Goal: Obtain resource: Download file/media

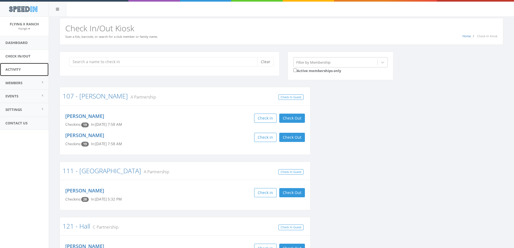
click at [17, 70] on link "Activity" at bounding box center [24, 69] width 49 height 13
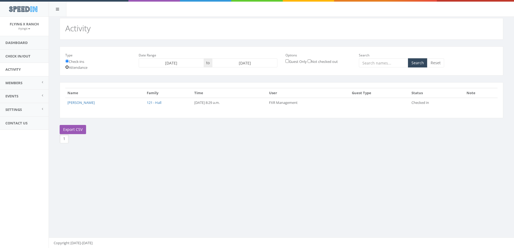
click at [67, 67] on input "Attendance" at bounding box center [67, 67] width 4 height 4
radio input "true"
click at [234, 63] on input "[DATE]" at bounding box center [244, 62] width 65 height 9
click at [217, 74] on th "«" at bounding box center [218, 73] width 8 height 8
click at [266, 106] on td "16" at bounding box center [266, 106] width 8 height 8
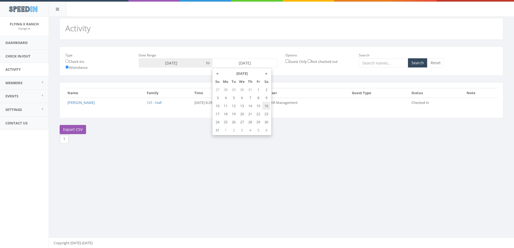
type input "[DATE]"
click at [419, 62] on button "Search" at bounding box center [417, 62] width 19 height 9
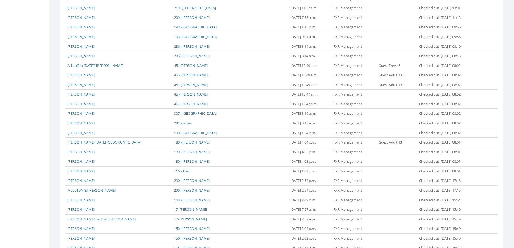
scroll to position [377, 0]
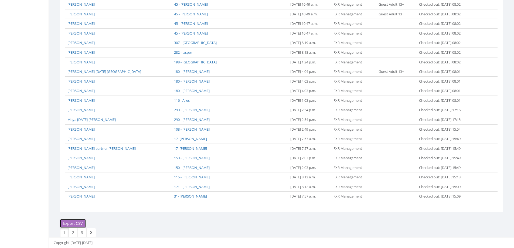
click at [74, 222] on link "Export CSV" at bounding box center [73, 223] width 26 height 9
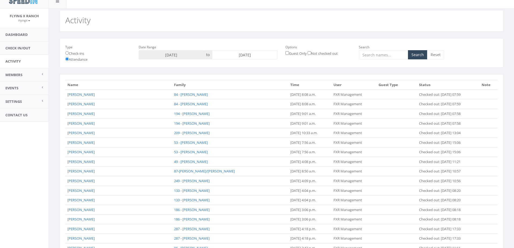
scroll to position [0, 0]
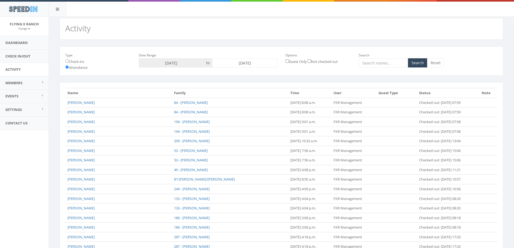
click at [242, 61] on input "2025-08-16" at bounding box center [244, 62] width 65 height 9
click at [217, 116] on td "17" at bounding box center [218, 114] width 8 height 8
type input "2025-08-17"
click at [420, 63] on button "Search" at bounding box center [417, 62] width 19 height 9
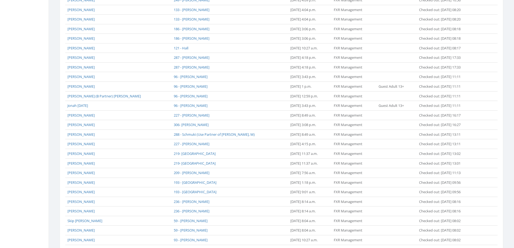
scroll to position [377, 0]
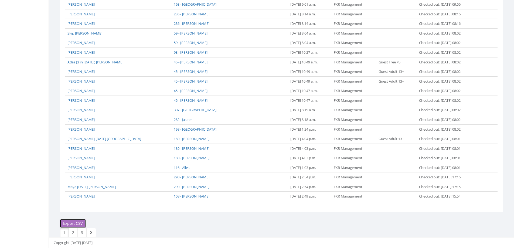
click at [81, 225] on link "Export CSV" at bounding box center [73, 223] width 26 height 9
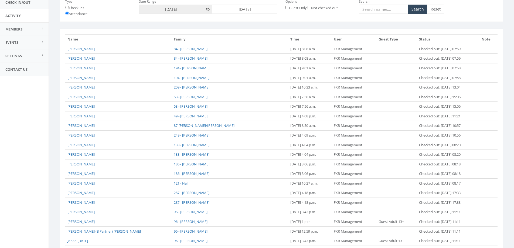
scroll to position [0, 0]
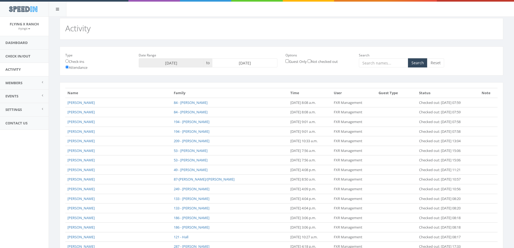
click at [243, 63] on input "[DATE]" at bounding box center [244, 62] width 65 height 9
click at [224, 113] on td "18" at bounding box center [226, 114] width 8 height 8
type input "[DATE]"
click at [417, 65] on button "Search" at bounding box center [417, 62] width 19 height 9
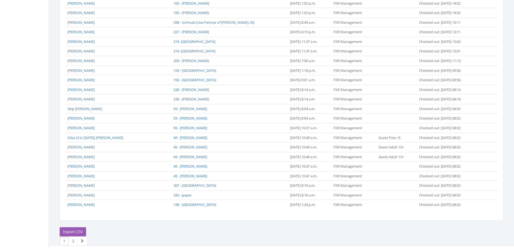
scroll to position [377, 0]
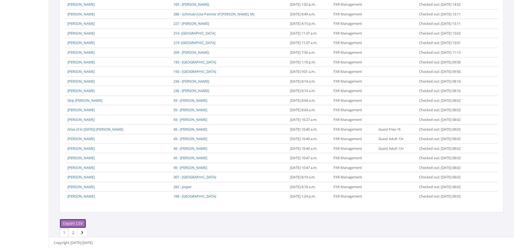
click at [73, 225] on link "Export CSV" at bounding box center [73, 223] width 26 height 9
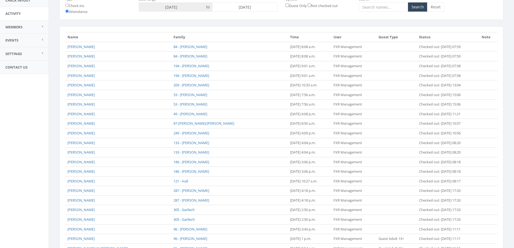
scroll to position [53, 0]
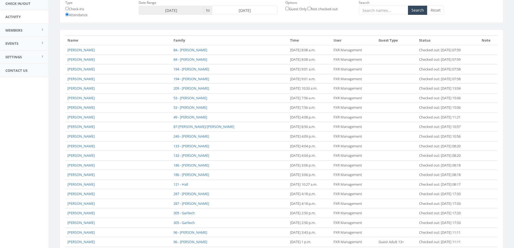
click at [237, 10] on input "[DATE]" at bounding box center [244, 10] width 65 height 9
click at [233, 60] on td "19" at bounding box center [234, 61] width 8 height 8
type input "[DATE]"
click at [422, 10] on button "Search" at bounding box center [417, 10] width 19 height 9
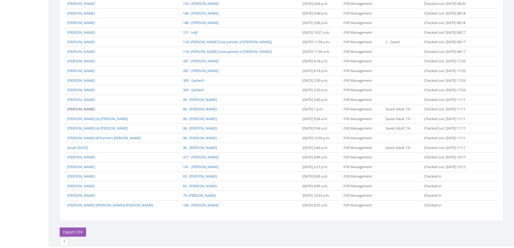
scroll to position [213, 0]
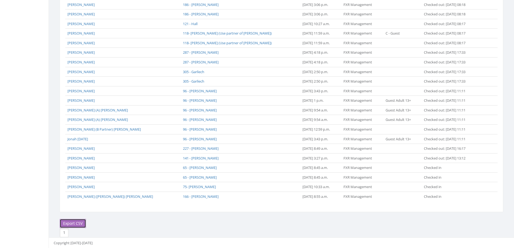
click at [74, 224] on link "Export CSV" at bounding box center [73, 223] width 26 height 9
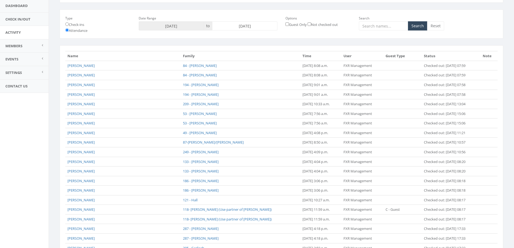
scroll to position [0, 0]
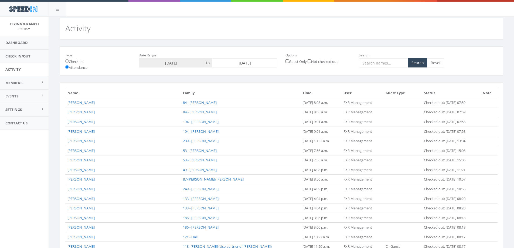
click at [249, 61] on input "[DATE]" at bounding box center [244, 62] width 65 height 9
click at [243, 116] on td "20" at bounding box center [242, 114] width 8 height 8
type input "[DATE]"
click at [422, 60] on button "Search" at bounding box center [417, 62] width 19 height 9
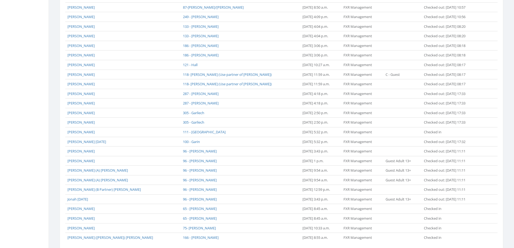
scroll to position [252, 0]
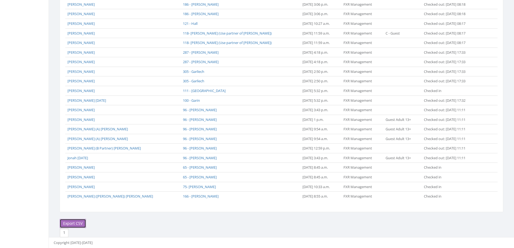
click at [75, 223] on link "Export CSV" at bounding box center [73, 223] width 26 height 9
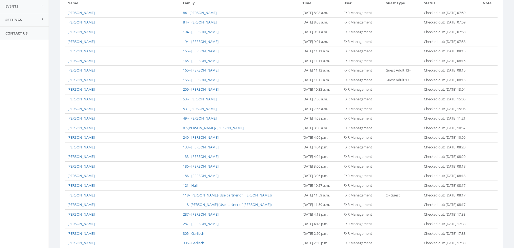
scroll to position [0, 0]
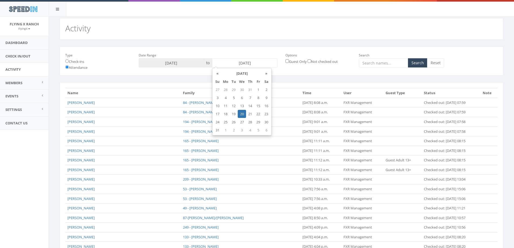
click at [249, 60] on input "2025-08-20" at bounding box center [244, 62] width 65 height 9
click at [251, 115] on td "21" at bounding box center [250, 114] width 8 height 8
type input "2025-08-21"
click at [419, 64] on button "Search" at bounding box center [417, 62] width 19 height 9
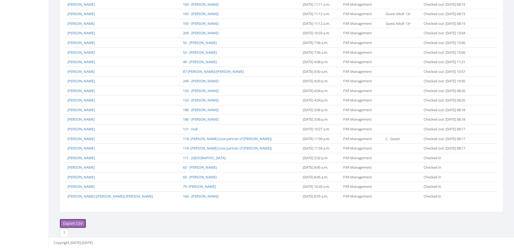
click at [83, 222] on link "Export CSV" at bounding box center [73, 223] width 26 height 9
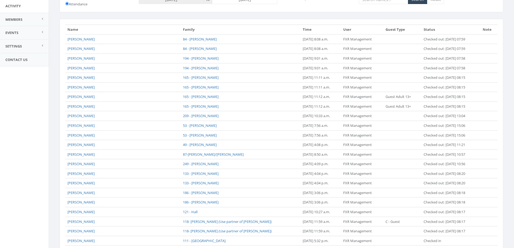
scroll to position [0, 0]
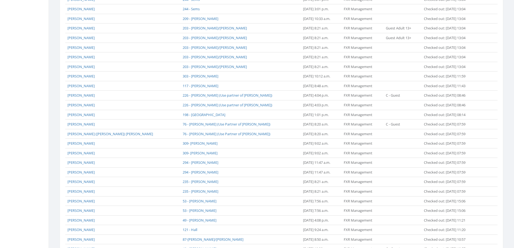
scroll to position [377, 0]
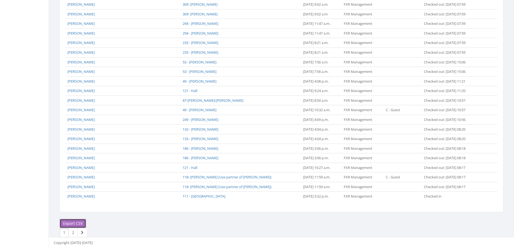
click at [72, 222] on link "Export CSV" at bounding box center [73, 223] width 26 height 9
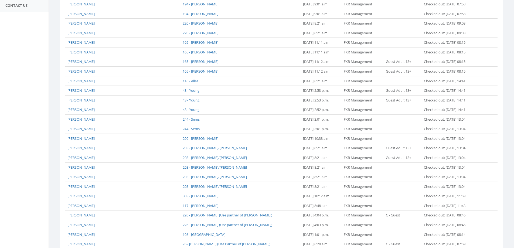
scroll to position [26, 0]
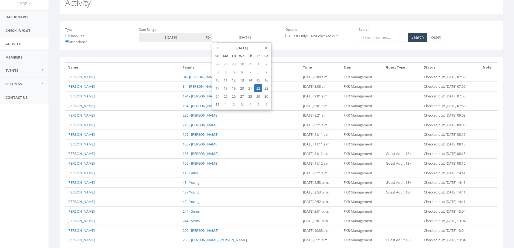
click at [229, 40] on input "2025-08-22" at bounding box center [244, 37] width 65 height 9
click at [266, 87] on td "23" at bounding box center [266, 88] width 8 height 8
type input "2025-08-23"
click at [424, 35] on button "Search" at bounding box center [417, 37] width 19 height 9
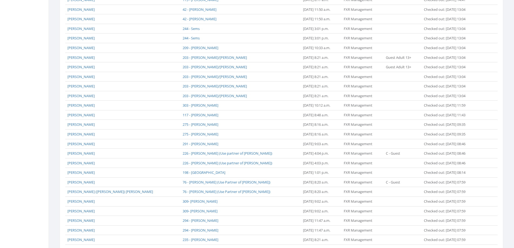
scroll to position [377, 0]
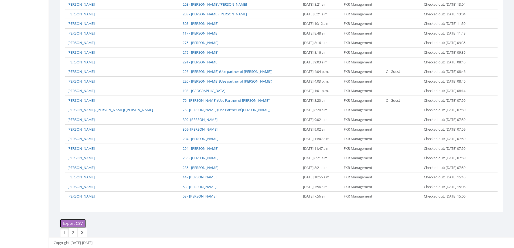
click at [78, 221] on link "Export CSV" at bounding box center [73, 223] width 26 height 9
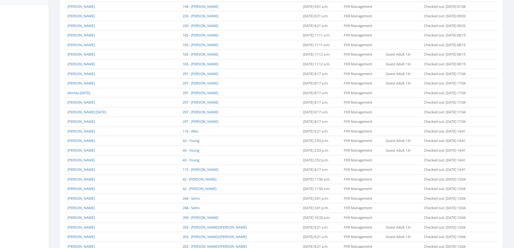
scroll to position [0, 0]
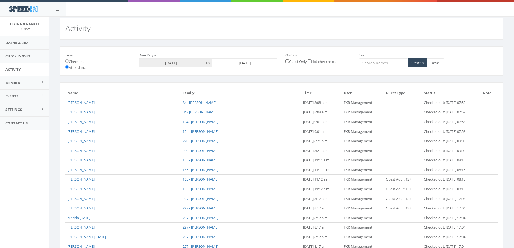
click at [246, 63] on input "2025-08-23" at bounding box center [244, 62] width 65 height 9
click at [217, 122] on td "24" at bounding box center [218, 122] width 8 height 8
type input "2025-08-24"
click at [419, 65] on button "Search" at bounding box center [417, 62] width 19 height 9
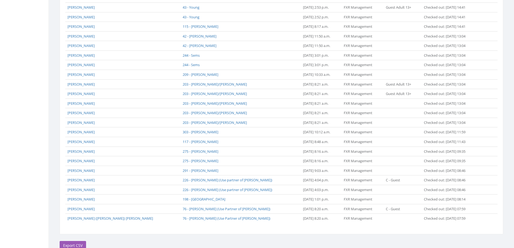
scroll to position [377, 0]
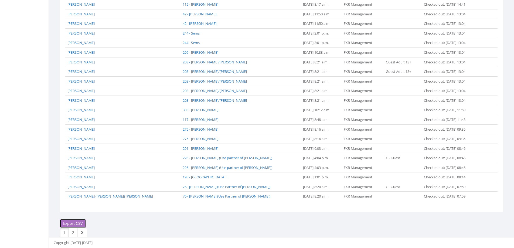
click at [65, 224] on link "Export CSV" at bounding box center [73, 223] width 26 height 9
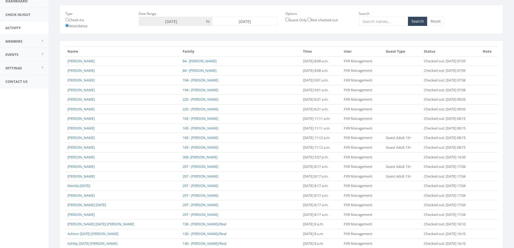
scroll to position [0, 0]
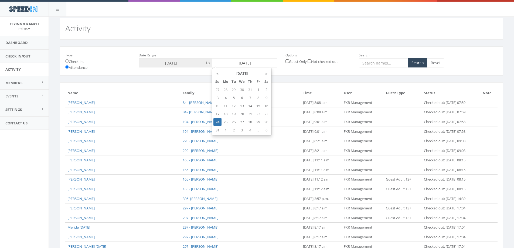
click at [238, 62] on input "2025-08-24" at bounding box center [244, 62] width 65 height 9
click at [228, 121] on td "25" at bounding box center [226, 122] width 8 height 8
type input "2025-08-25"
click at [418, 66] on button "Search" at bounding box center [417, 62] width 19 height 9
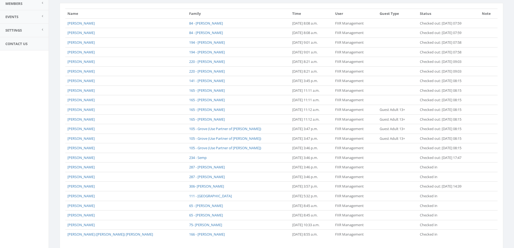
scroll to position [117, 0]
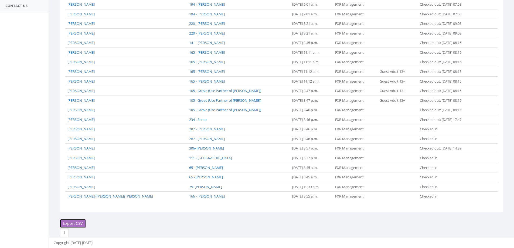
click at [76, 221] on link "Export CSV" at bounding box center [73, 223] width 26 height 9
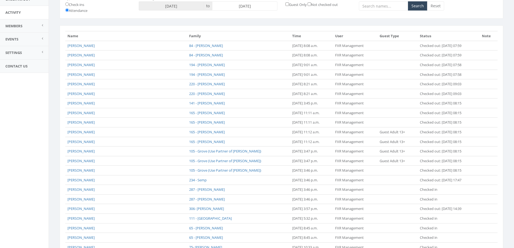
scroll to position [0, 0]
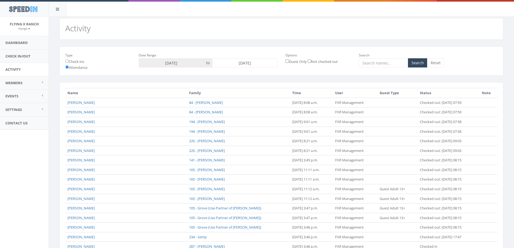
click at [240, 65] on input "[DATE]" at bounding box center [244, 62] width 65 height 9
click at [234, 121] on td "26" at bounding box center [234, 122] width 8 height 8
type input "[DATE]"
click at [417, 63] on button "Search" at bounding box center [417, 62] width 19 height 9
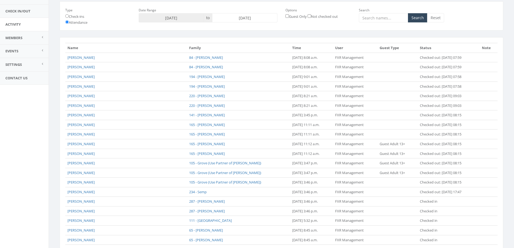
scroll to position [108, 0]
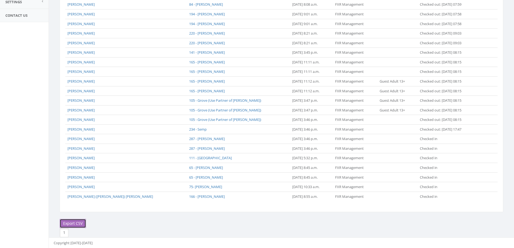
click at [75, 221] on link "Export CSV" at bounding box center [73, 223] width 26 height 9
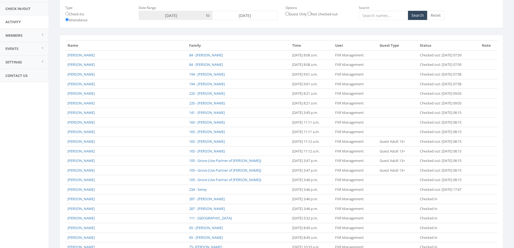
scroll to position [0, 0]
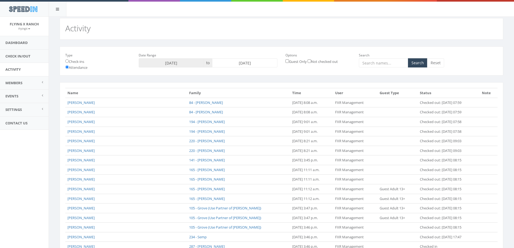
click at [245, 63] on input "[DATE]" at bounding box center [244, 62] width 65 height 9
click at [244, 122] on td "27" at bounding box center [242, 122] width 8 height 8
type input "[DATE]"
click at [416, 62] on button "Search" at bounding box center [417, 62] width 19 height 9
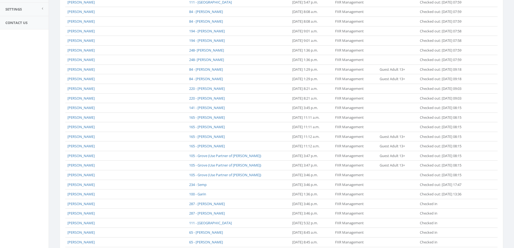
scroll to position [166, 0]
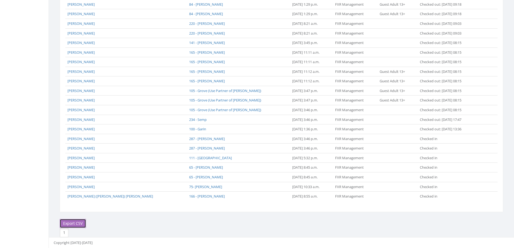
click at [69, 225] on link "Export CSV" at bounding box center [73, 223] width 26 height 9
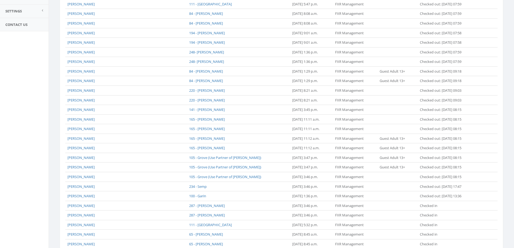
scroll to position [0, 0]
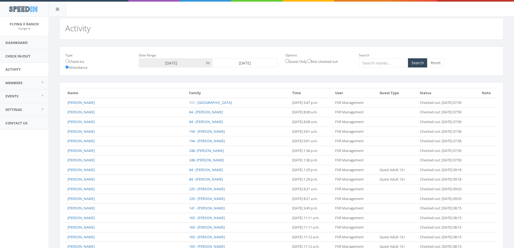
click at [245, 63] on input "[DATE]" at bounding box center [244, 62] width 65 height 9
click at [248, 122] on td "28" at bounding box center [250, 122] width 8 height 8
type input "[DATE]"
click at [416, 63] on button "Search" at bounding box center [417, 62] width 19 height 9
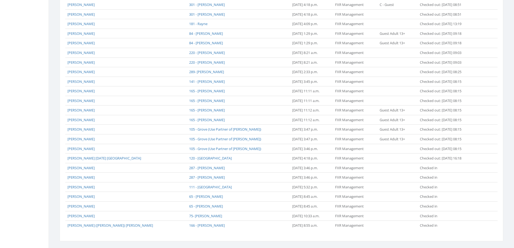
scroll to position [319, 0]
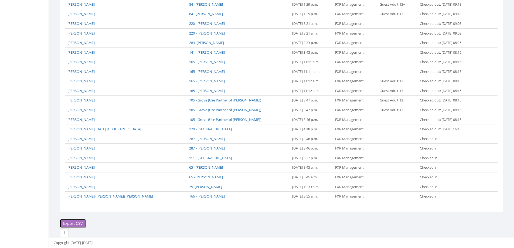
click at [75, 222] on link "Export CSV" at bounding box center [73, 223] width 26 height 9
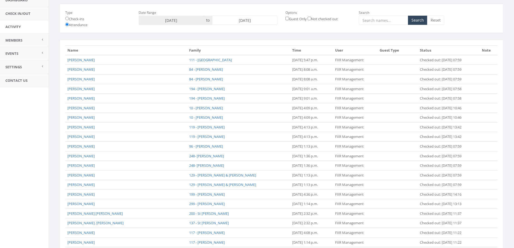
scroll to position [0, 0]
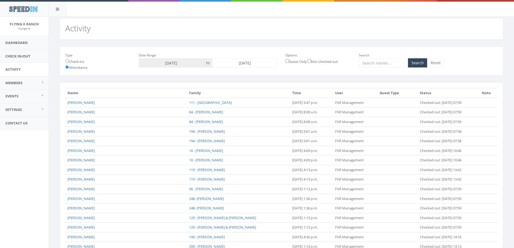
click at [232, 65] on input "[DATE]" at bounding box center [244, 62] width 65 height 9
click at [261, 124] on td "29" at bounding box center [258, 122] width 8 height 8
type input "[DATE]"
click at [418, 63] on button "Search" at bounding box center [417, 62] width 19 height 9
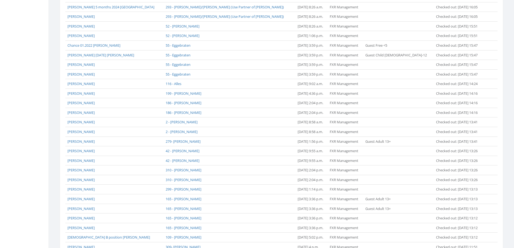
scroll to position [377, 0]
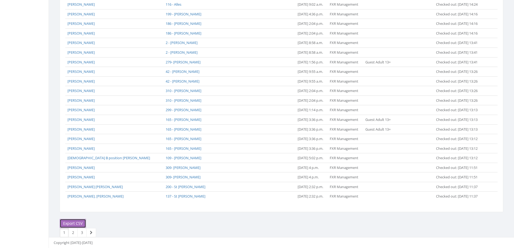
click at [76, 221] on link "Export CSV" at bounding box center [73, 223] width 26 height 9
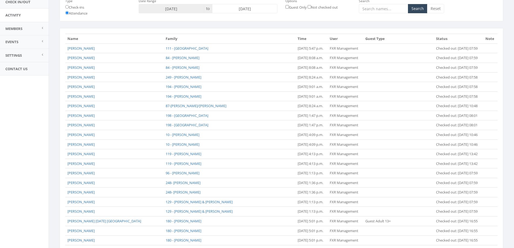
scroll to position [53, 0]
click at [231, 8] on input "[DATE]" at bounding box center [244, 10] width 65 height 9
click at [269, 69] on td "30" at bounding box center [266, 69] width 8 height 8
type input "[DATE]"
click at [418, 8] on button "Search" at bounding box center [417, 10] width 19 height 9
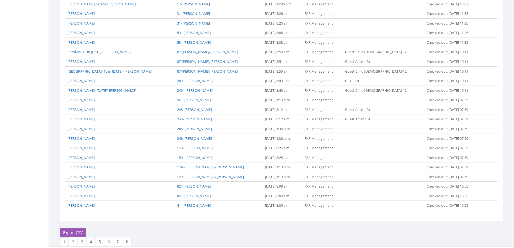
scroll to position [377, 0]
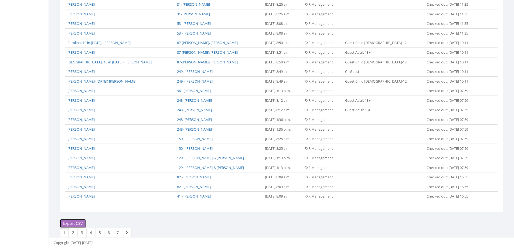
click at [77, 222] on link "Export CSV" at bounding box center [73, 223] width 26 height 9
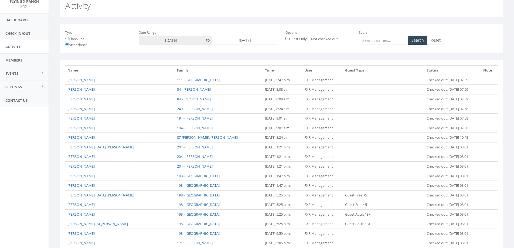
scroll to position [0, 0]
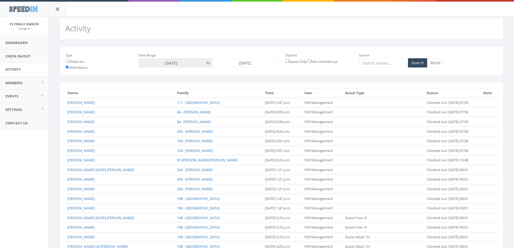
click at [235, 64] on input "[DATE]" at bounding box center [244, 62] width 65 height 9
click at [220, 128] on td "31" at bounding box center [218, 130] width 8 height 8
type input "[DATE]"
click at [420, 63] on button "Search" at bounding box center [417, 62] width 19 height 9
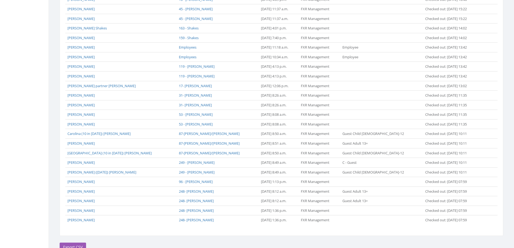
scroll to position [377, 0]
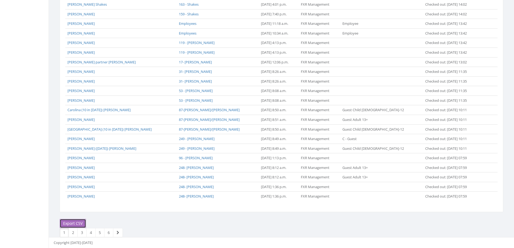
click at [76, 221] on link "Export CSV" at bounding box center [73, 223] width 26 height 9
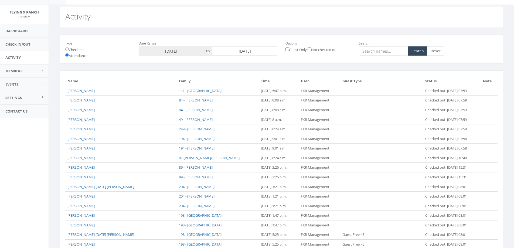
scroll to position [0, 0]
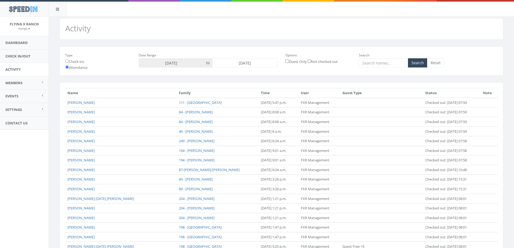
click at [244, 64] on input "[DATE]" at bounding box center [244, 62] width 65 height 9
click at [227, 131] on td "1" at bounding box center [226, 130] width 8 height 8
type input "[DATE]"
click at [423, 64] on button "Search" at bounding box center [417, 62] width 19 height 9
click at [237, 60] on input "2025-09-01" at bounding box center [244, 62] width 65 height 9
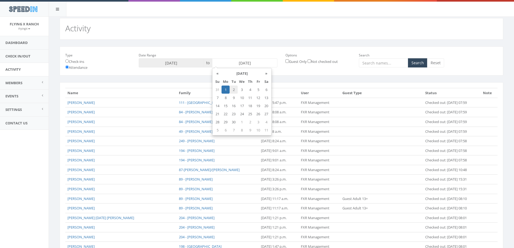
click at [235, 89] on td "2" at bounding box center [234, 90] width 8 height 8
type input "2025-09-02"
click at [423, 63] on button "Search" at bounding box center [417, 62] width 19 height 9
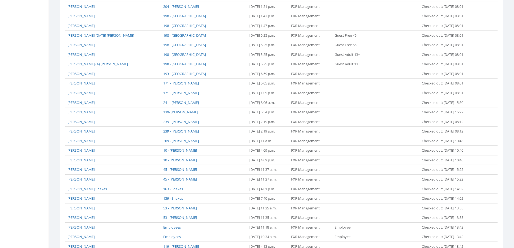
scroll to position [377, 0]
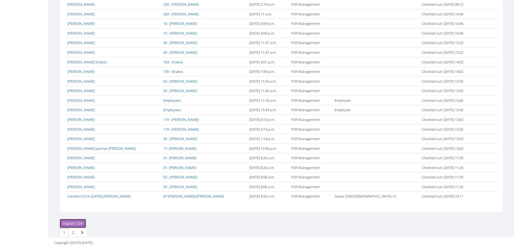
click at [67, 224] on link "Export CSV" at bounding box center [73, 223] width 26 height 9
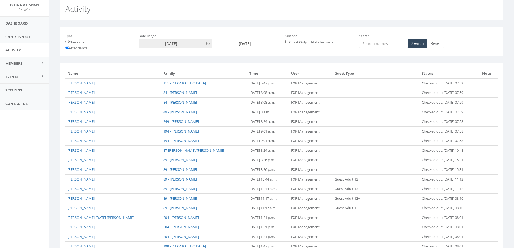
scroll to position [0, 0]
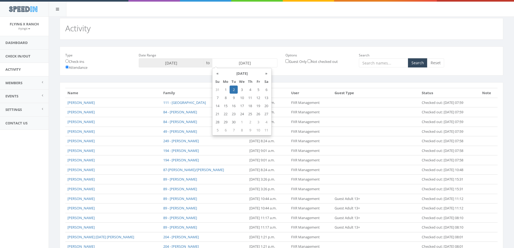
click at [245, 63] on input "[DATE]" at bounding box center [244, 62] width 65 height 9
click at [241, 90] on td "3" at bounding box center [242, 90] width 8 height 8
type input "[DATE]"
click at [417, 59] on button "Search" at bounding box center [417, 62] width 19 height 9
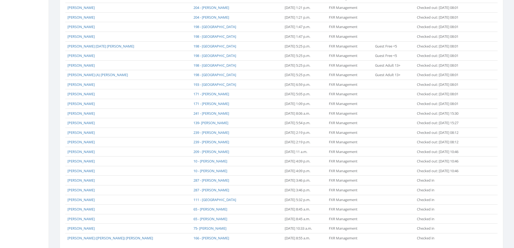
scroll to position [281, 0]
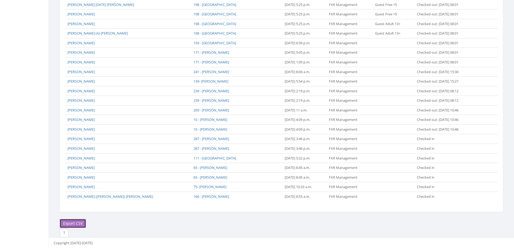
click at [80, 221] on link "Export CSV" at bounding box center [73, 223] width 26 height 9
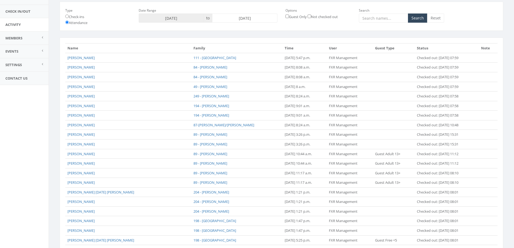
scroll to position [0, 0]
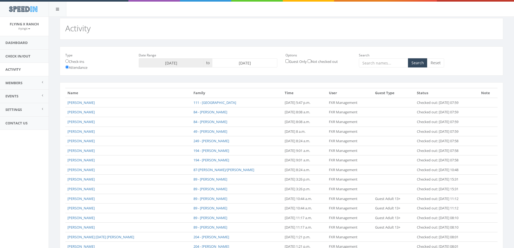
click at [237, 65] on input "[DATE]" at bounding box center [244, 62] width 65 height 9
click at [251, 90] on td "4" at bounding box center [250, 90] width 8 height 8
type input "[DATE]"
click at [418, 66] on button "Search" at bounding box center [417, 62] width 19 height 9
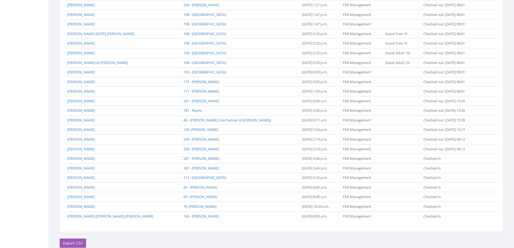
scroll to position [309, 0]
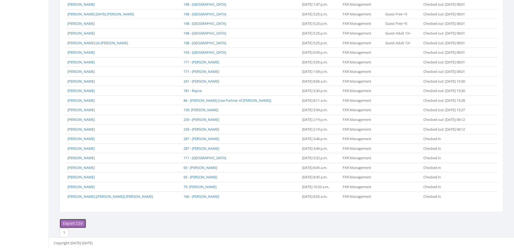
click at [66, 227] on link "Export CSV" at bounding box center [73, 223] width 26 height 9
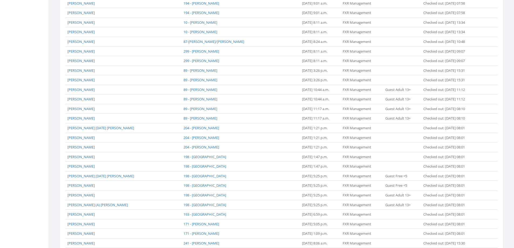
scroll to position [0, 0]
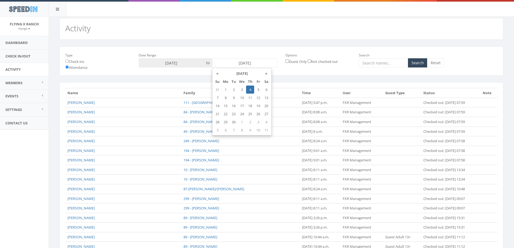
click at [247, 61] on input "[DATE]" at bounding box center [244, 62] width 65 height 9
click at [258, 90] on td "5" at bounding box center [258, 90] width 8 height 8
type input "[DATE]"
click at [416, 62] on button "Search" at bounding box center [417, 62] width 19 height 9
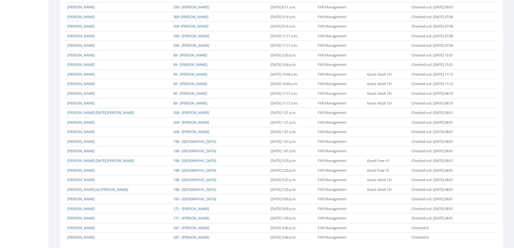
scroll to position [377, 0]
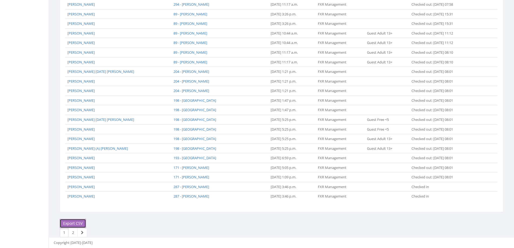
click at [75, 223] on link "Export CSV" at bounding box center [73, 223] width 26 height 9
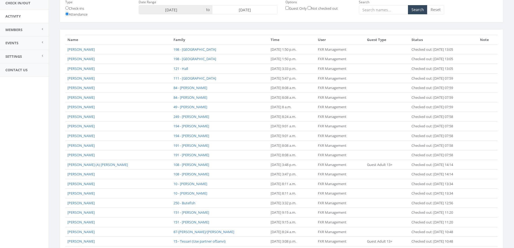
scroll to position [0, 0]
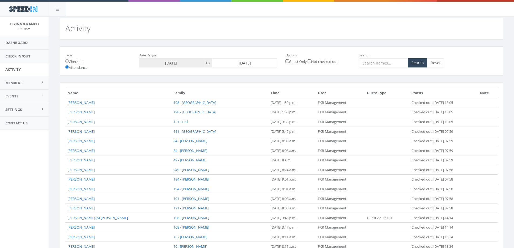
click at [235, 60] on input "[DATE]" at bounding box center [244, 62] width 65 height 9
click at [269, 89] on td "6" at bounding box center [266, 90] width 8 height 8
type input "[DATE]"
click at [414, 65] on button "Search" at bounding box center [417, 62] width 19 height 9
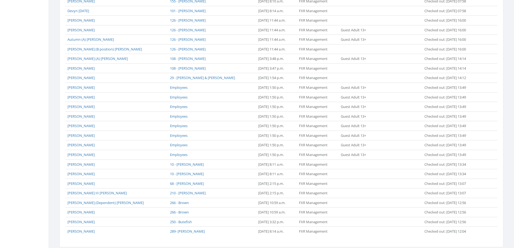
scroll to position [377, 0]
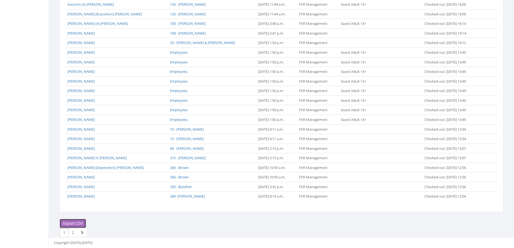
click at [75, 222] on link "Export CSV" at bounding box center [73, 223] width 26 height 9
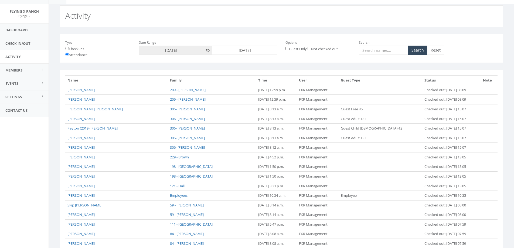
scroll to position [0, 0]
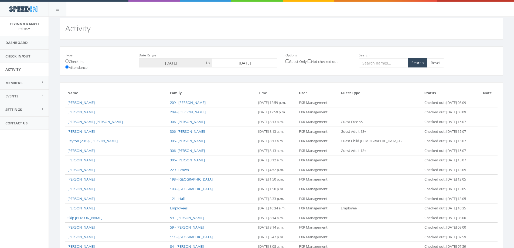
click at [254, 62] on input "[DATE]" at bounding box center [244, 62] width 65 height 9
click at [219, 99] on td "7" at bounding box center [218, 98] width 8 height 8
type input "[DATE]"
click at [415, 67] on button "Search" at bounding box center [417, 62] width 19 height 9
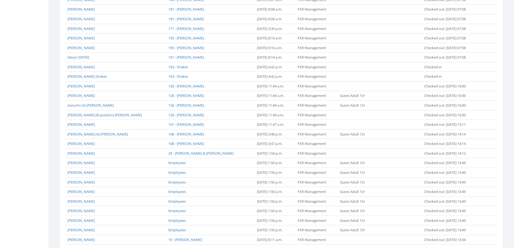
scroll to position [377, 0]
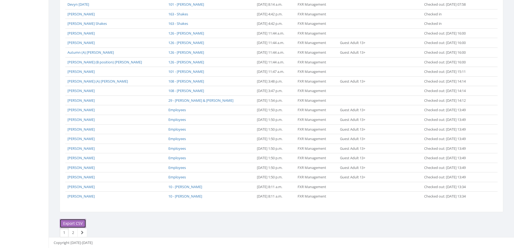
click at [73, 224] on link "Export CSV" at bounding box center [73, 223] width 26 height 9
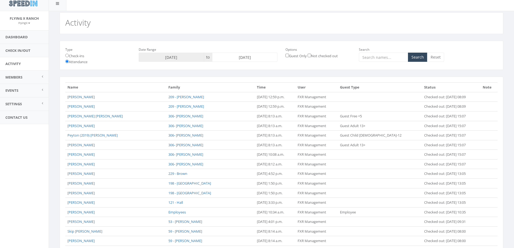
scroll to position [0, 0]
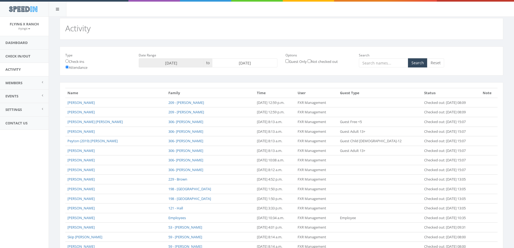
click at [243, 60] on input "[DATE]" at bounding box center [244, 62] width 65 height 9
click at [226, 96] on td "8" at bounding box center [226, 98] width 8 height 8
type input "2025-09-08"
click at [412, 60] on button "Search" at bounding box center [417, 62] width 19 height 9
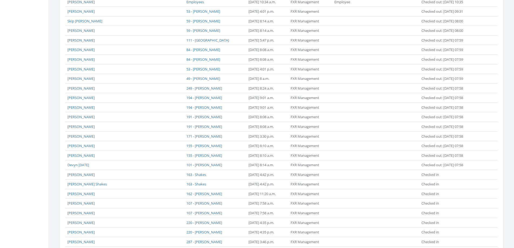
scroll to position [319, 0]
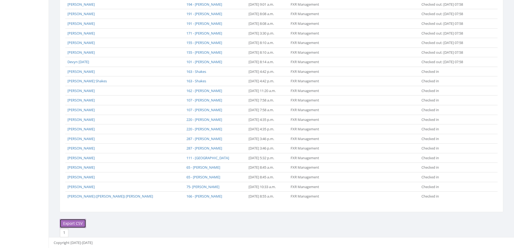
click at [78, 222] on link "Export CSV" at bounding box center [73, 223] width 26 height 9
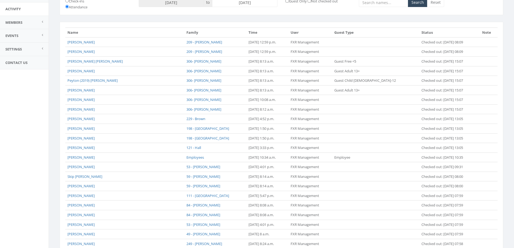
scroll to position [0, 0]
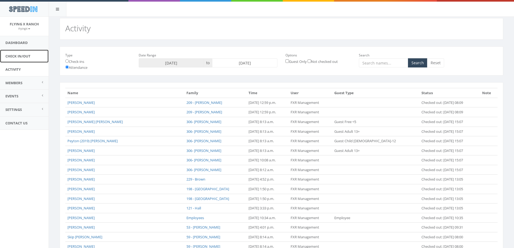
click at [18, 58] on link "Check In/Out" at bounding box center [24, 56] width 49 height 13
